Goal: Use online tool/utility

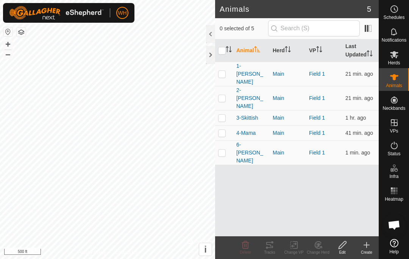
click at [223, 71] on p-checkbox at bounding box center [222, 74] width 8 height 6
click at [273, 252] on div "Tracks" at bounding box center [269, 252] width 24 height 6
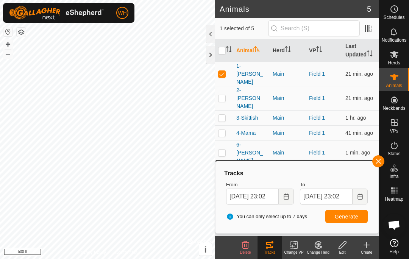
click at [223, 71] on p-checkbox at bounding box center [222, 74] width 8 height 6
checkbox input "false"
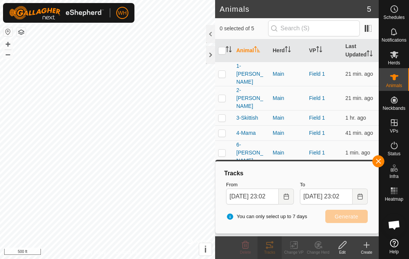
click at [223, 89] on td at bounding box center [224, 98] width 18 height 24
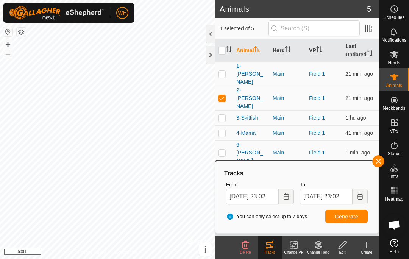
click at [359, 208] on div "You can only select up to 7 days Generate" at bounding box center [297, 216] width 148 height 18
click at [353, 216] on span "Generate" at bounding box center [346, 216] width 23 height 6
click at [224, 95] on p-checkbox at bounding box center [222, 98] width 8 height 6
checkbox input "false"
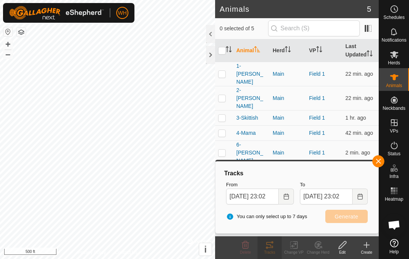
click at [223, 115] on p-checkbox at bounding box center [222, 118] width 8 height 6
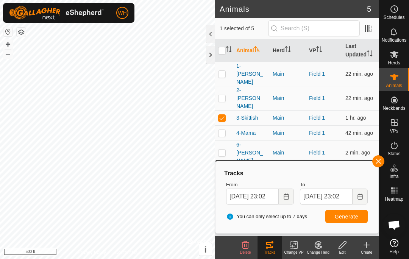
click at [343, 213] on span "Generate" at bounding box center [346, 216] width 23 height 6
click at [225, 115] on p-checkbox at bounding box center [222, 118] width 8 height 6
checkbox input "false"
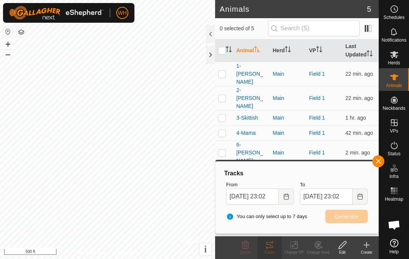
click at [225, 130] on p-checkbox at bounding box center [222, 133] width 8 height 6
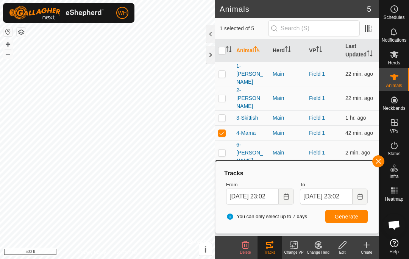
click at [344, 216] on span "Generate" at bounding box center [346, 216] width 23 height 6
click at [217, 125] on td at bounding box center [224, 132] width 18 height 15
checkbox input "false"
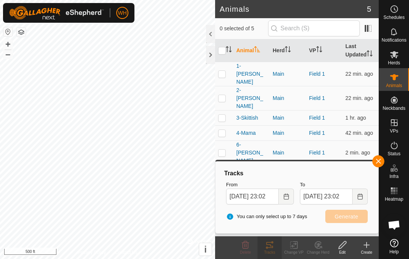
click at [223, 149] on p-checkbox at bounding box center [222, 152] width 8 height 6
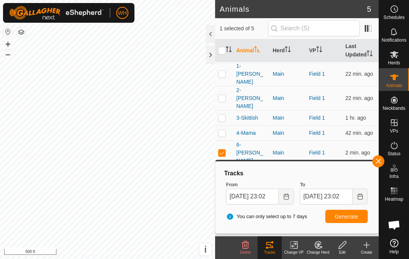
click at [338, 213] on span "Generate" at bounding box center [346, 216] width 23 height 6
click at [219, 149] on p-checkbox at bounding box center [222, 152] width 8 height 6
checkbox input "false"
